Goal: Task Accomplishment & Management: Manage account settings

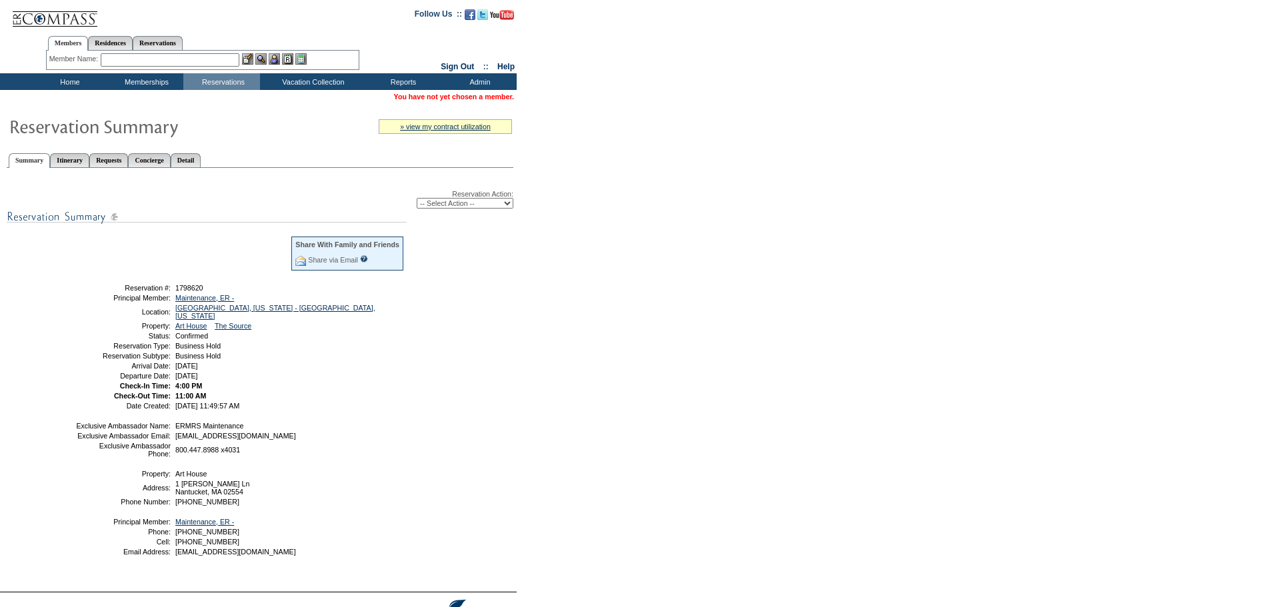
click at [431, 201] on select "-- Select Action -- Modify Reservation Dates Modify Reservation Cost Modify Occ…" at bounding box center [465, 203] width 97 height 11
select select "ChangeCost"
click at [417, 200] on select "-- Select Action -- Modify Reservation Dates Modify Reservation Cost Modify Occ…" at bounding box center [465, 203] width 97 height 11
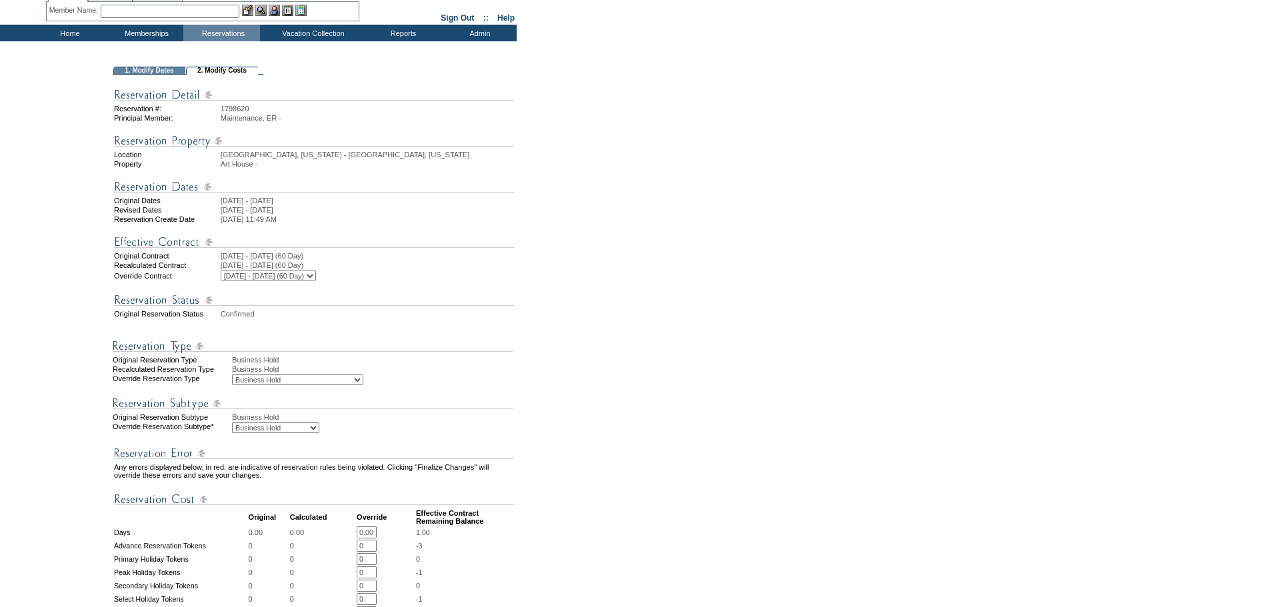
scroll to position [133, 0]
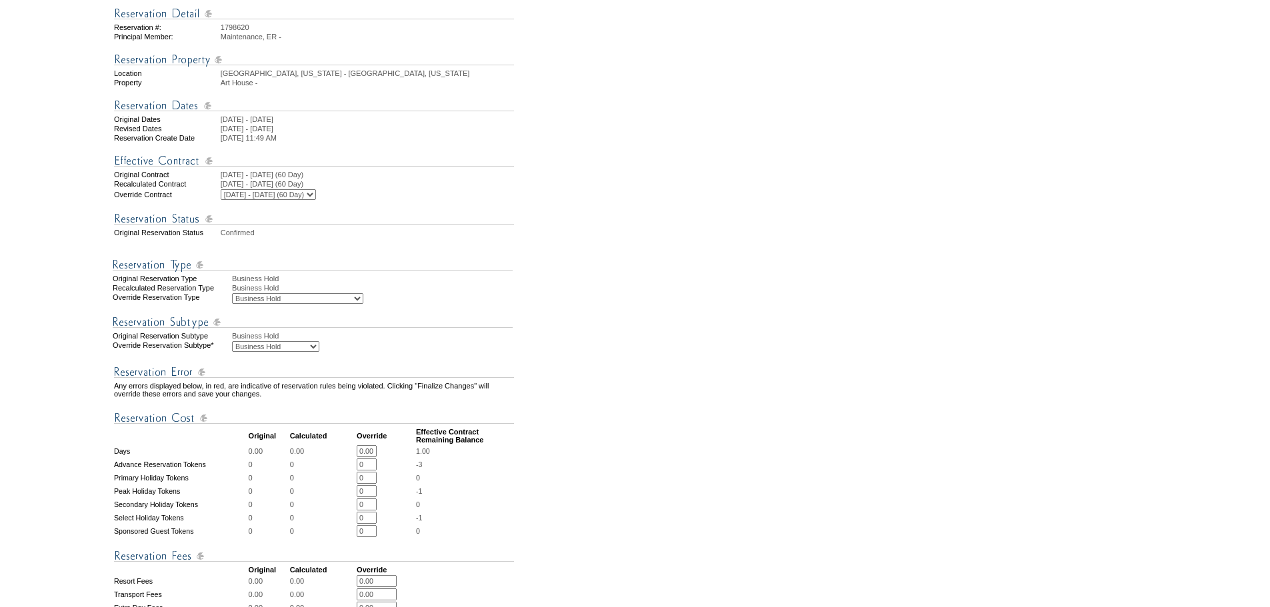
click at [319, 352] on select "Business Hold Pending Prospect Hold" at bounding box center [275, 346] width 87 height 11
select select "PropMaintBusinessHold-PendingProspHold"
click at [232, 352] on select "Business Hold Pending Prospect Hold" at bounding box center [275, 346] width 87 height 11
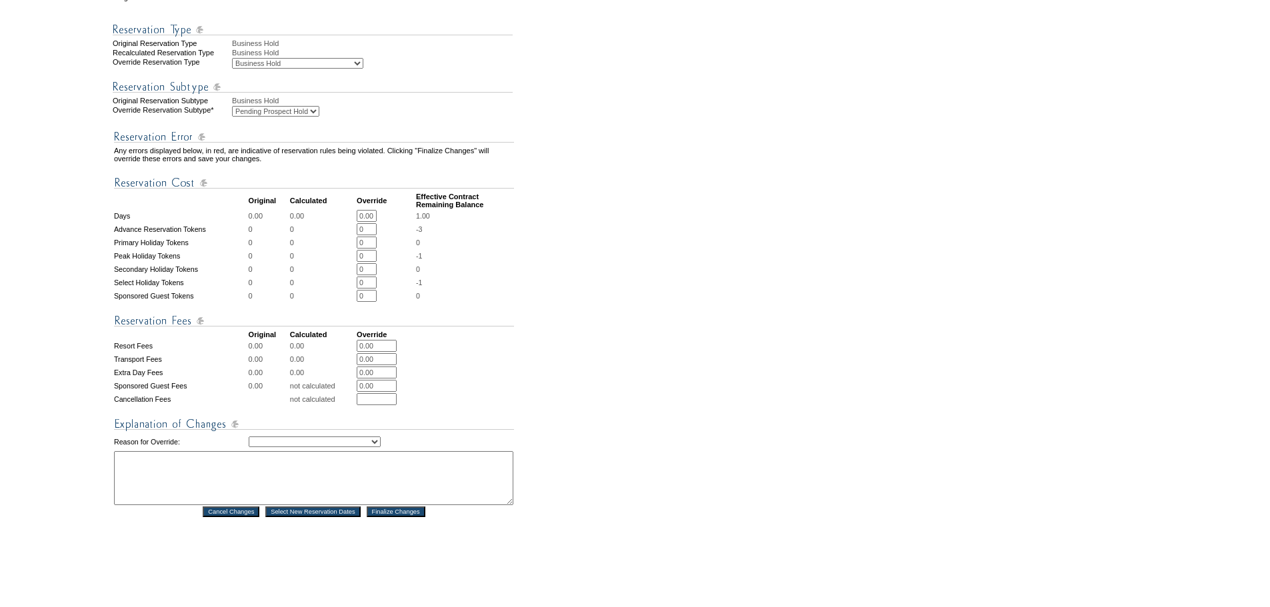
scroll to position [448, 0]
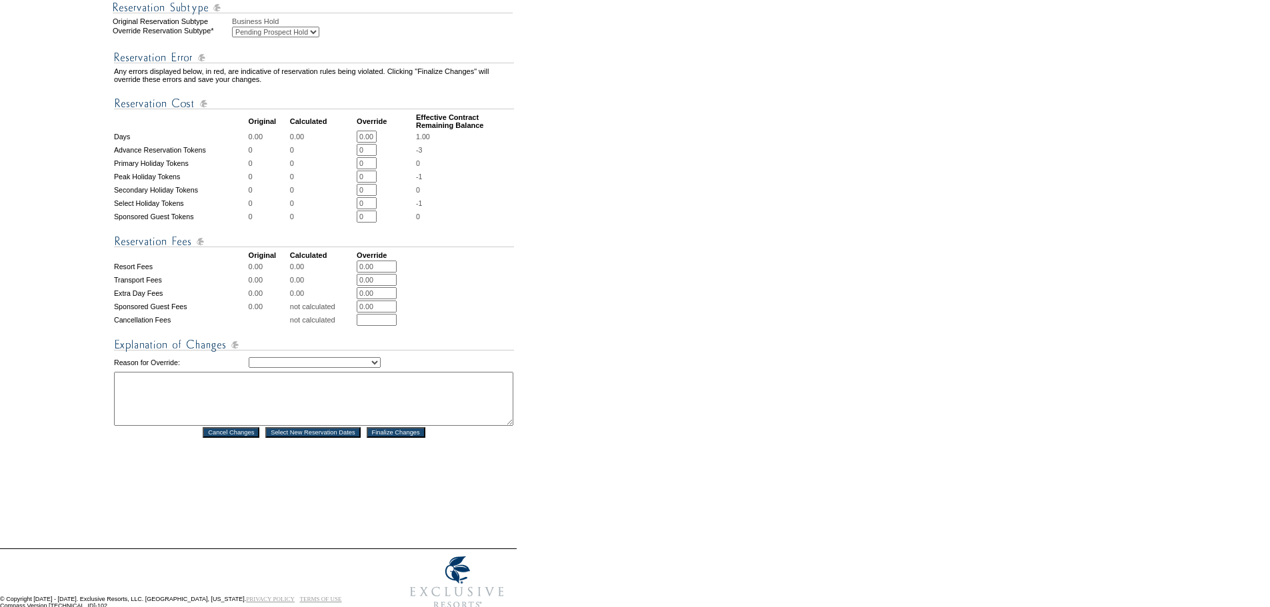
click at [381, 368] on select "Creating Continuous Stay Days Rebooked After Cancellation Editing Occupant Expe…" at bounding box center [315, 362] width 132 height 11
select select "1039"
click at [249, 368] on select "Creating Continuous Stay Days Rebooked After Cancellation Editing Occupant Expe…" at bounding box center [315, 362] width 132 height 11
click at [151, 415] on textarea at bounding box center [313, 399] width 399 height 54
drag, startPoint x: 250, startPoint y: 417, endPoint x: 117, endPoint y: 405, distance: 133.8
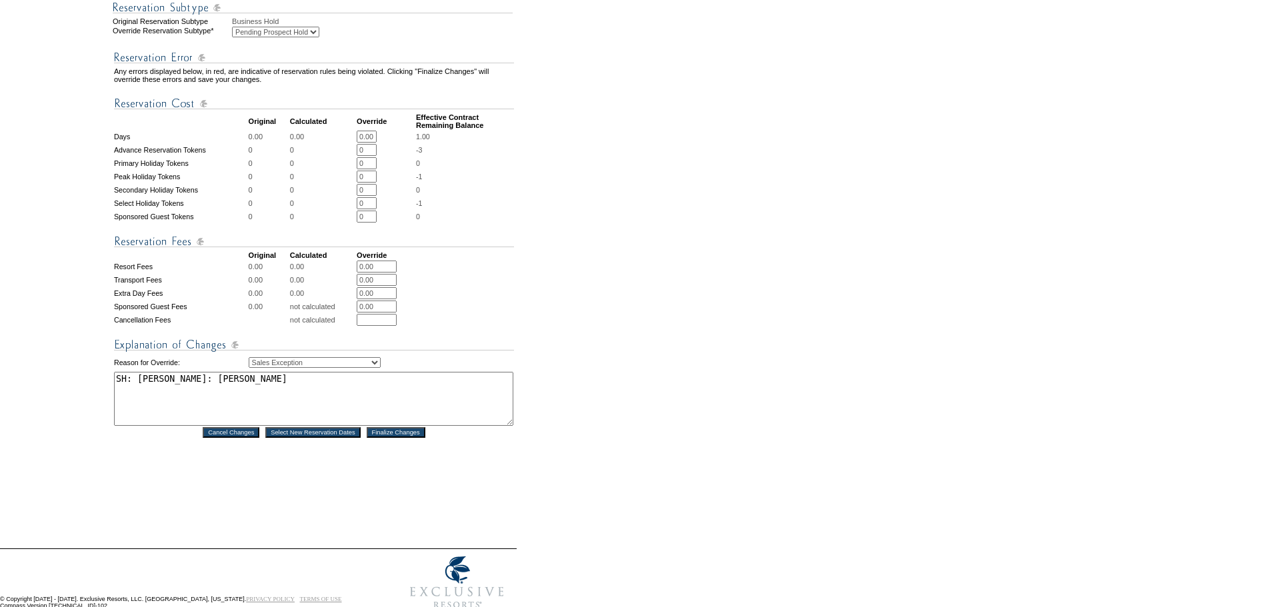
click at [117, 405] on textarea "SH: Derek: Yvette Ostolaza" at bounding box center [313, 399] width 399 height 54
type textarea "SH: Derek: Yvette Ostolaza"
click at [397, 438] on input "Finalize Changes" at bounding box center [396, 432] width 59 height 11
